Goal: Task Accomplishment & Management: Use online tool/utility

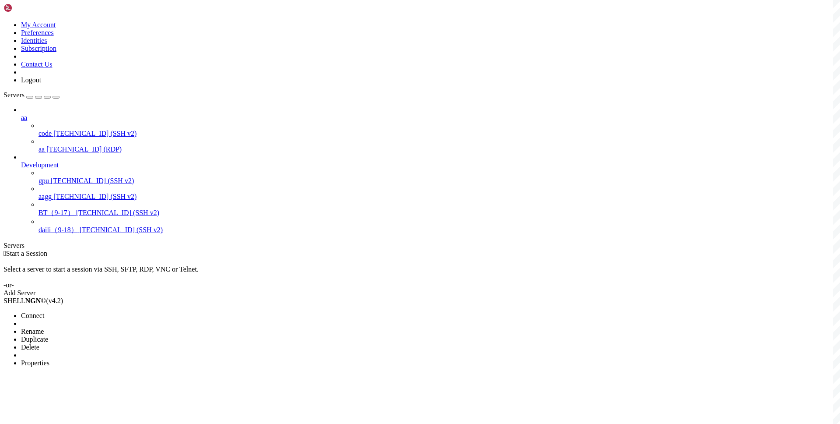
click at [101, 312] on li "Connect" at bounding box center [61, 316] width 80 height 8
